Goal: Transaction & Acquisition: Download file/media

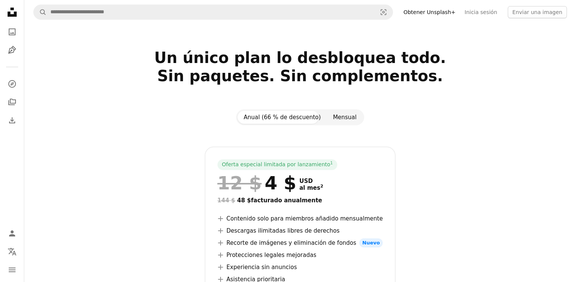
click at [341, 120] on button "Mensual" at bounding box center [345, 117] width 36 height 13
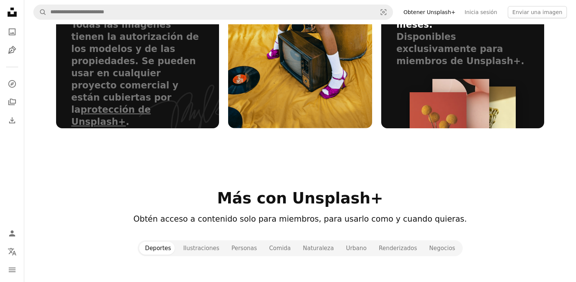
scroll to position [758, 0]
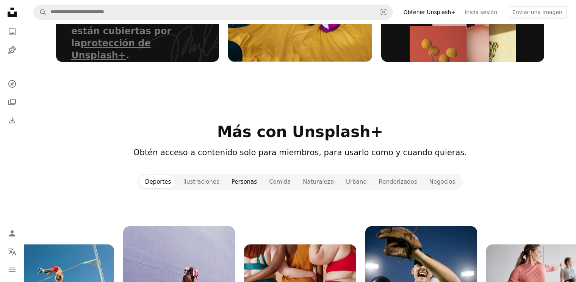
click at [250, 175] on button "Personas" at bounding box center [245, 181] width 38 height 13
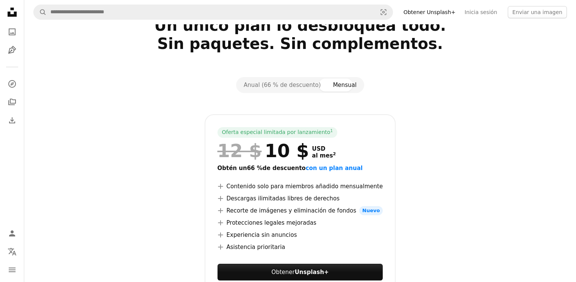
scroll to position [0, 0]
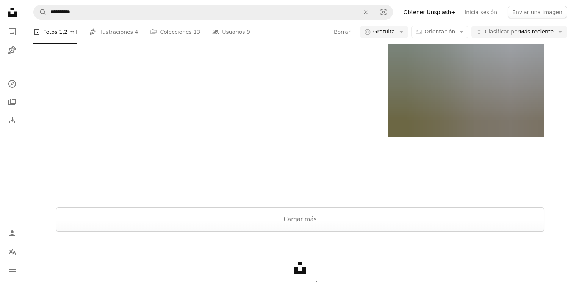
scroll to position [14651, 0]
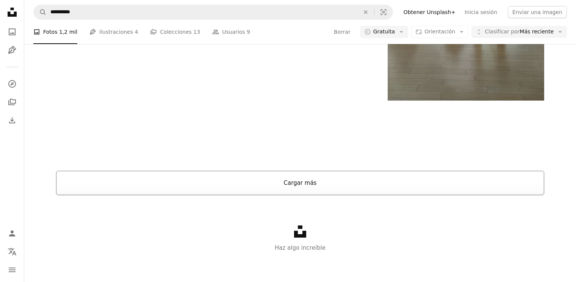
click at [266, 181] on button "Cargar más" at bounding box center [300, 183] width 488 height 24
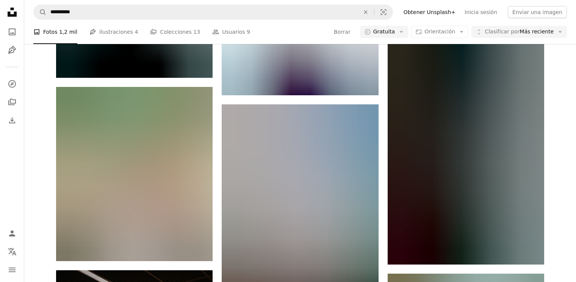
scroll to position [19502, 0]
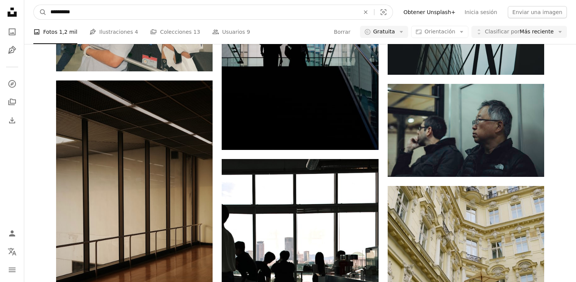
click at [78, 9] on input "**********" at bounding box center [202, 12] width 311 height 14
type input "*********"
click at [34, 5] on button "A magnifying glass" at bounding box center [40, 12] width 13 height 14
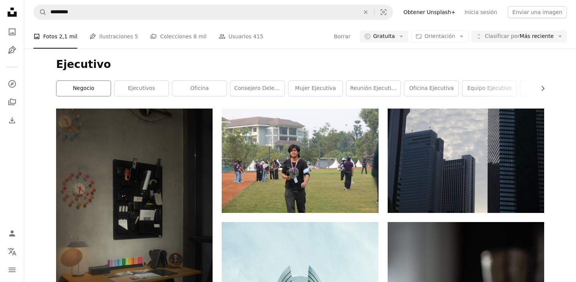
click at [93, 85] on link "negocio" at bounding box center [83, 88] width 54 height 15
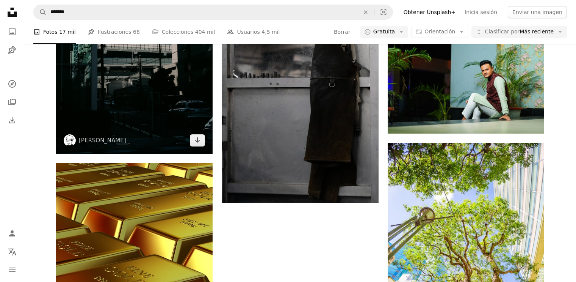
scroll to position [1099, 0]
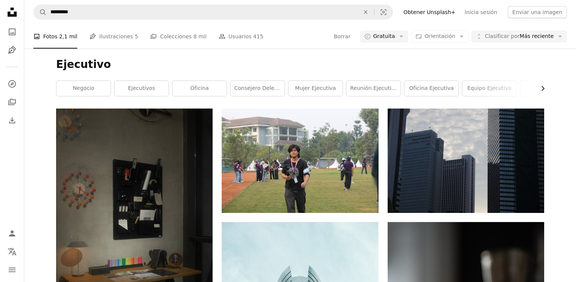
click at [540, 86] on icon "Chevron right" at bounding box center [543, 89] width 8 height 8
click at [502, 88] on link "persona" at bounding box center [492, 88] width 54 height 15
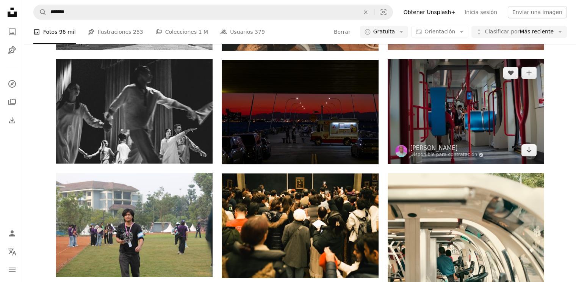
scroll to position [644, 0]
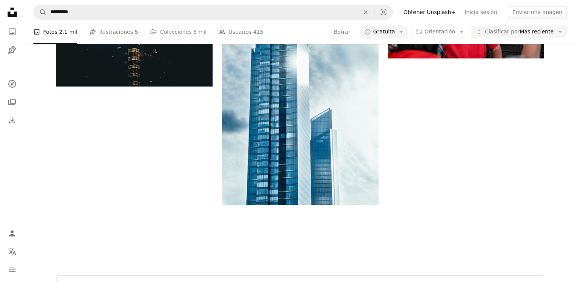
scroll to position [1402, 0]
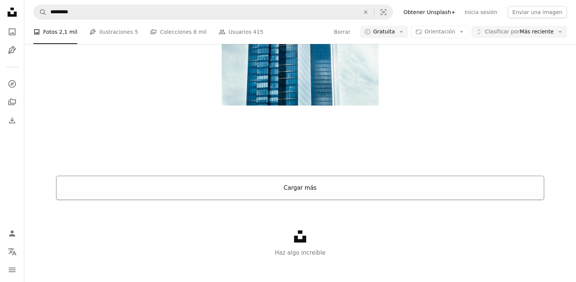
click at [316, 195] on button "Cargar más" at bounding box center [300, 187] width 488 height 24
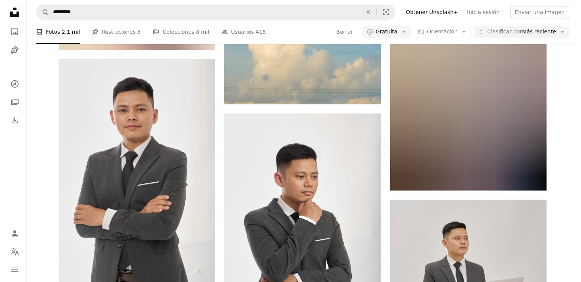
scroll to position [2729, 0]
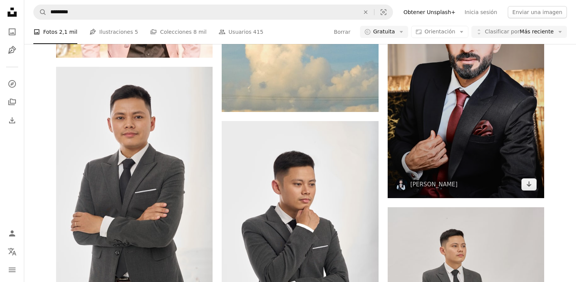
click at [473, 116] on img at bounding box center [466, 80] width 157 height 235
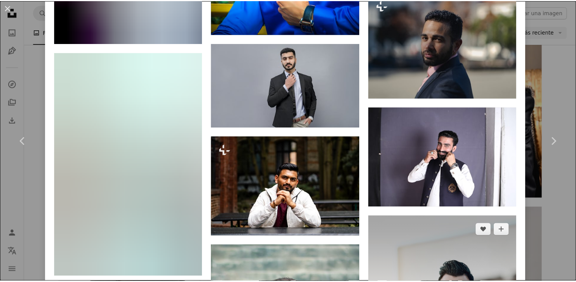
scroll to position [2236, 0]
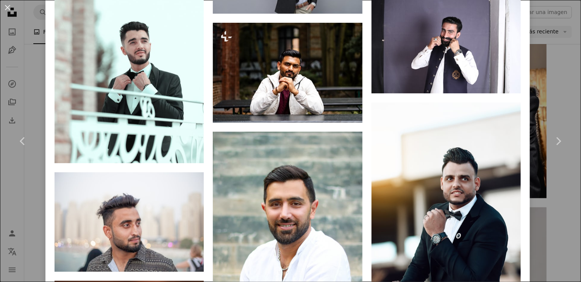
click at [555, 80] on div "An X shape Chevron left Chevron right [PERSON_NAME] hasibullahsahil A heart A p…" at bounding box center [290, 141] width 581 height 282
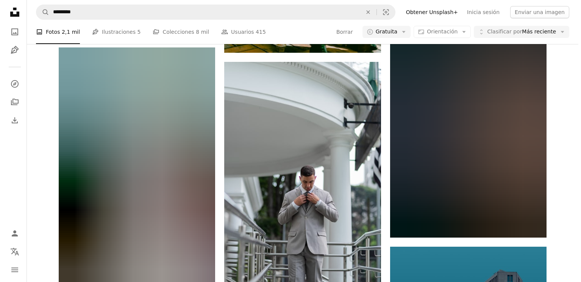
scroll to position [7808, 0]
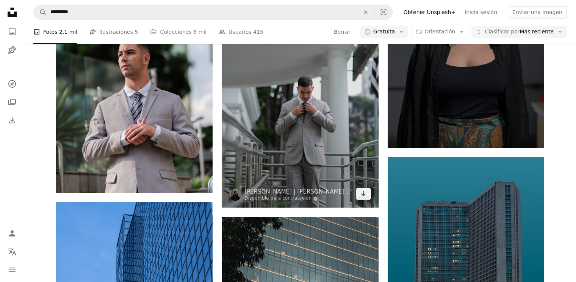
click at [259, 108] on img at bounding box center [300, 89] width 157 height 235
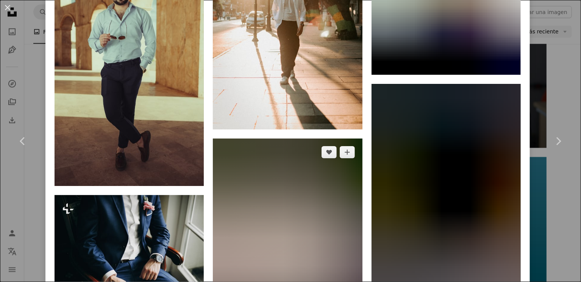
scroll to position [3254, 0]
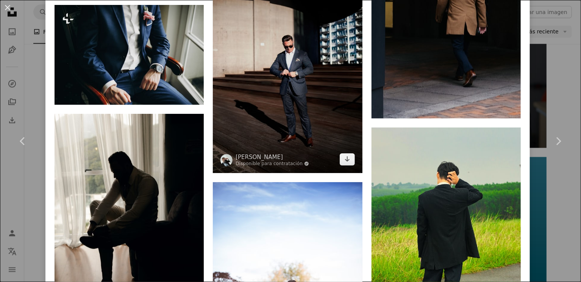
click at [313, 110] on img at bounding box center [287, 60] width 149 height 224
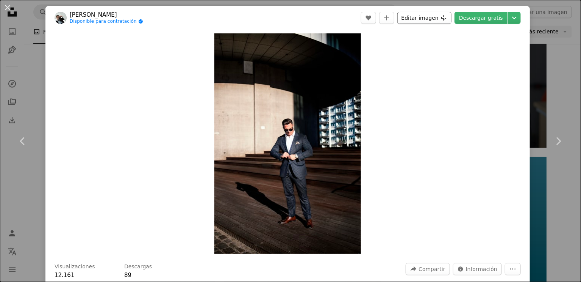
click at [418, 19] on button "Editar imagen Plus sign for Unsplash+" at bounding box center [425, 18] width 54 height 12
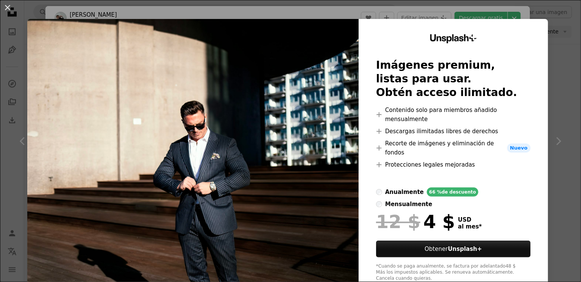
click at [561, 100] on div "An X shape Unsplash+ Imágenes premium, listas para usar. Obtén acceso ilimitado…" at bounding box center [290, 141] width 581 height 282
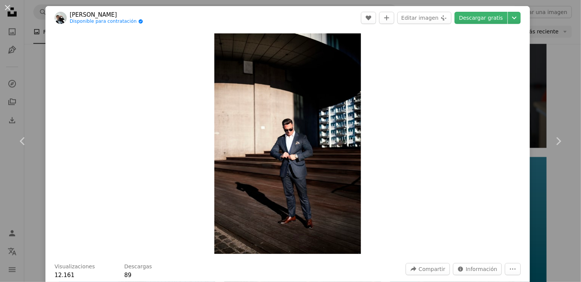
click at [561, 100] on div "An X shape Chevron left Chevron right [PERSON_NAME] Grobgaard Disponible para c…" at bounding box center [290, 141] width 581 height 282
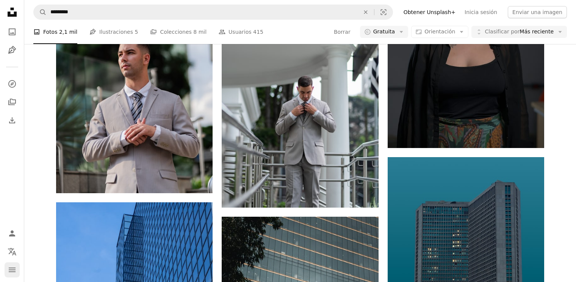
click at [13, 271] on icon "Menú" at bounding box center [12, 269] width 7 height 5
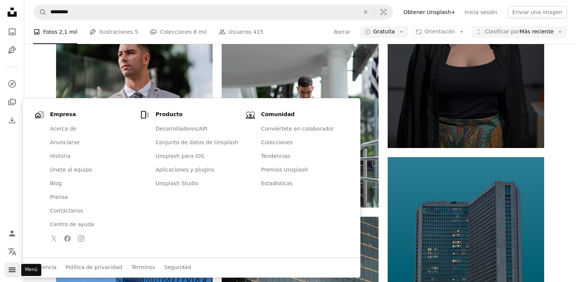
click at [13, 271] on icon "navigation menu" at bounding box center [12, 269] width 9 height 9
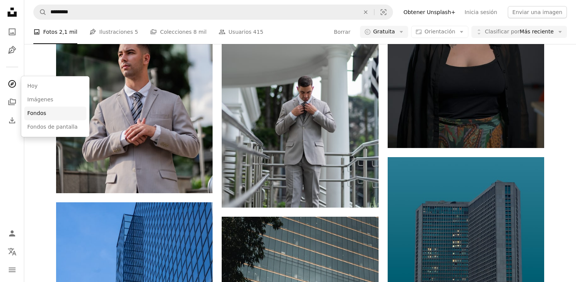
click at [30, 114] on link "Fondos" at bounding box center [55, 114] width 62 height 14
